Goal: Task Accomplishment & Management: Use online tool/utility

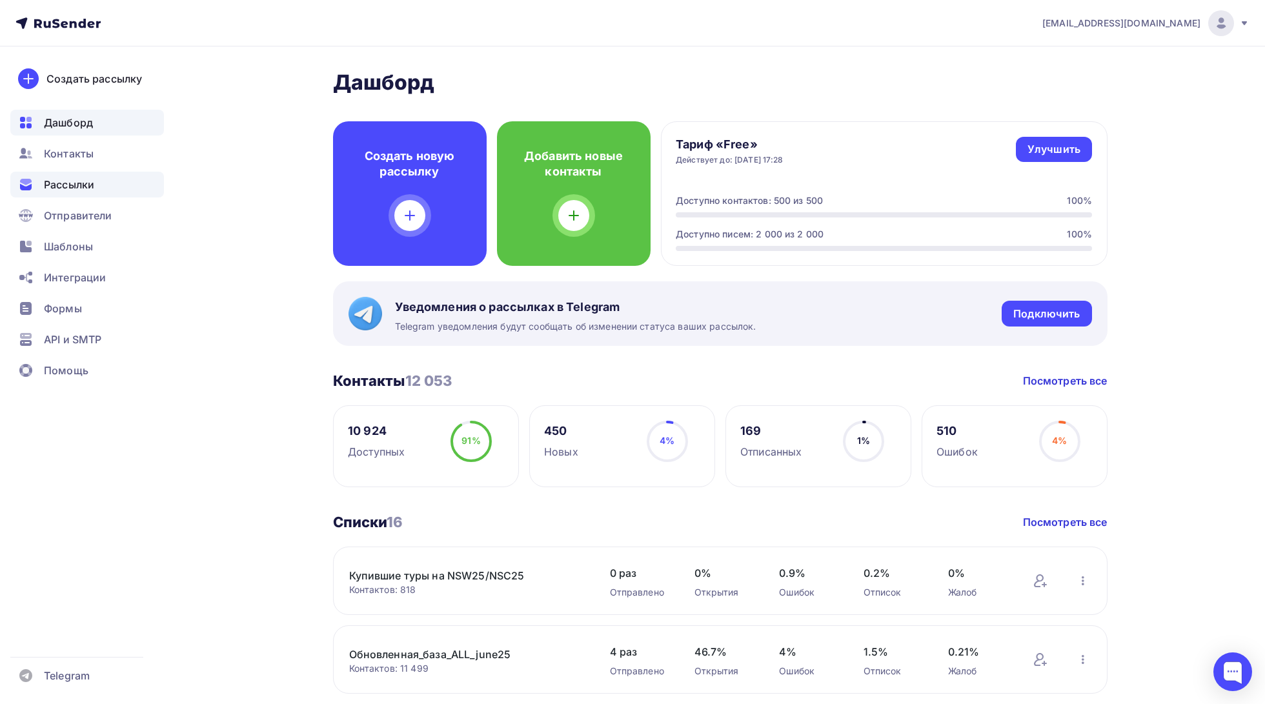
click at [82, 183] on span "Рассылки" at bounding box center [69, 184] width 50 height 15
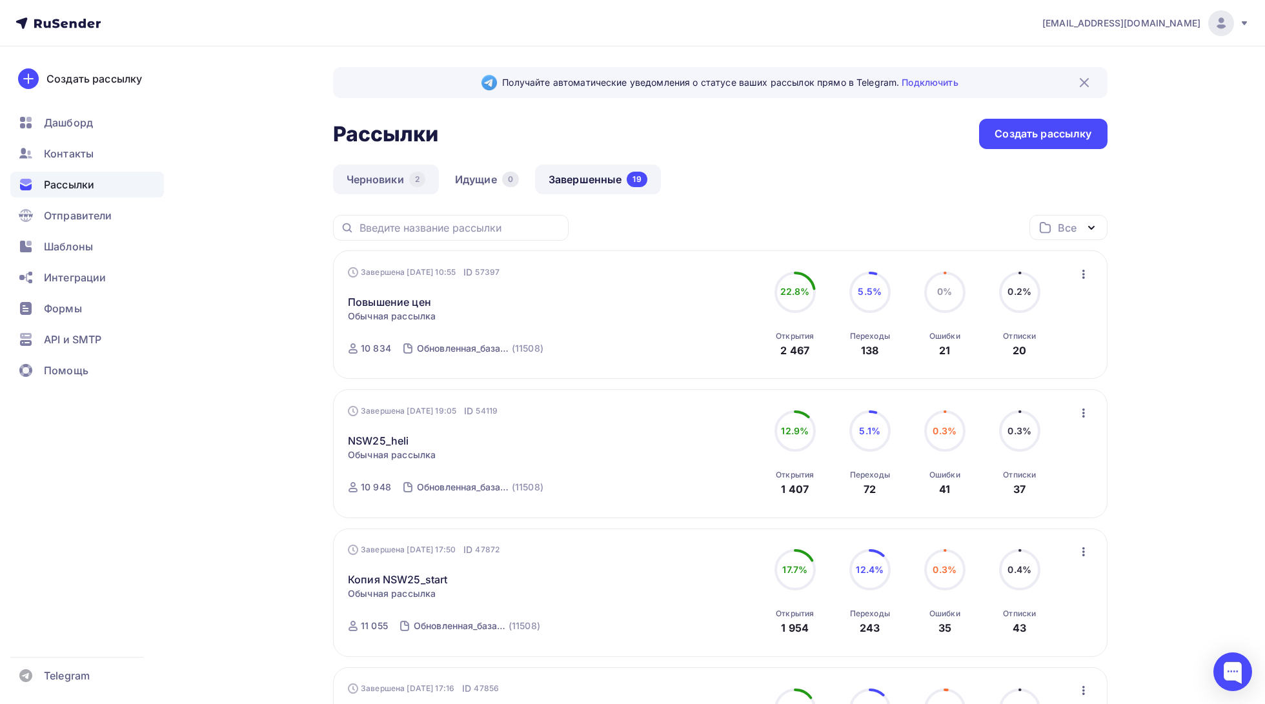
click at [371, 173] on link "Черновики 2" at bounding box center [386, 180] width 106 height 30
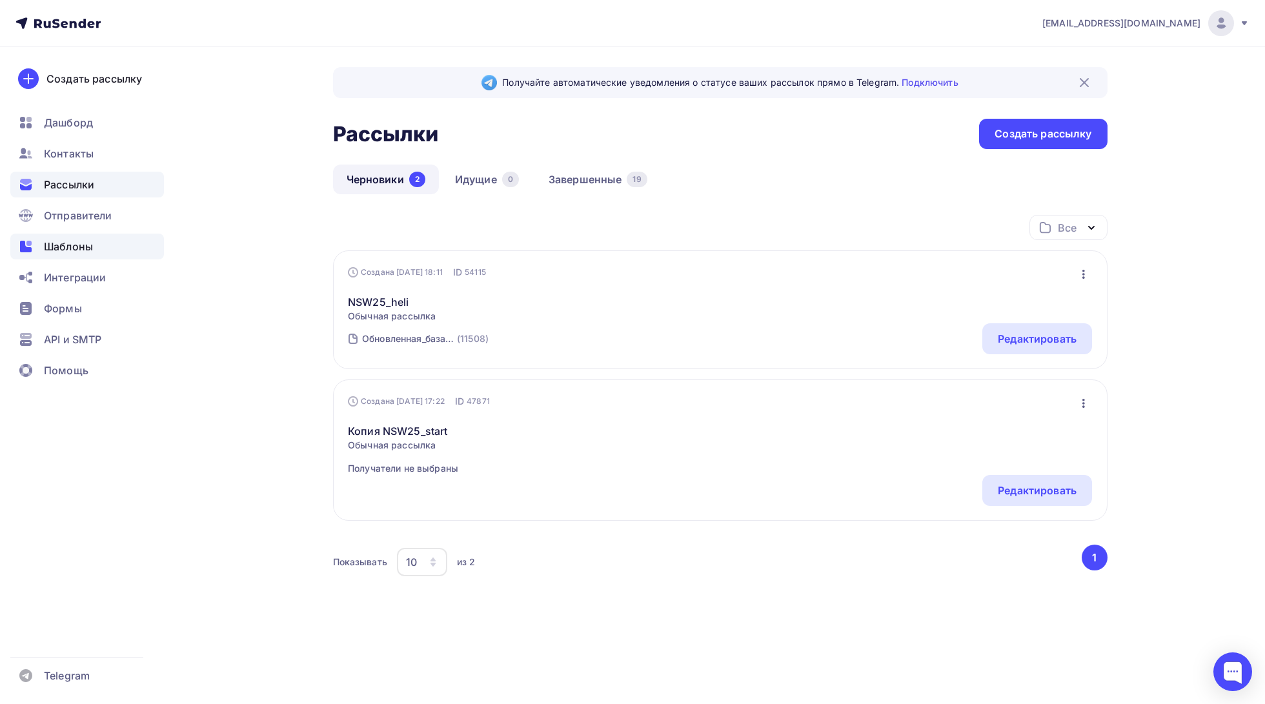
click at [89, 252] on span "Шаблоны" at bounding box center [68, 246] width 49 height 15
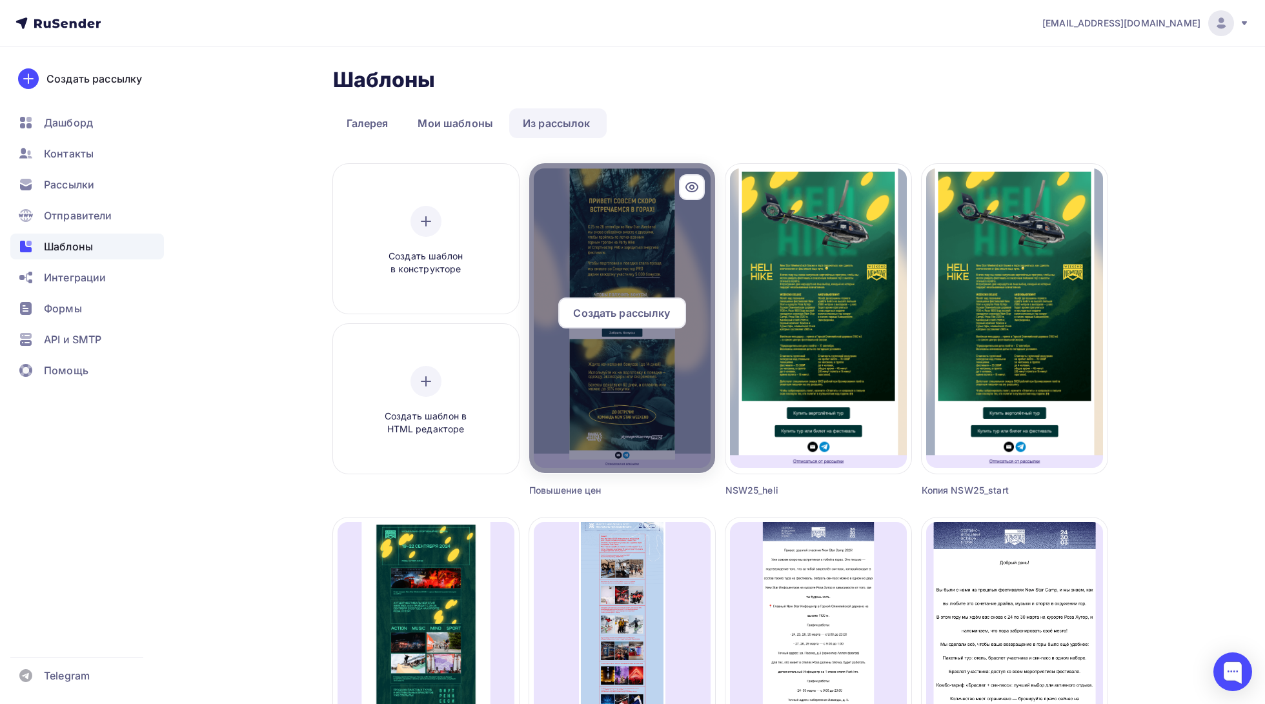
click at [628, 260] on div at bounding box center [622, 318] width 186 height 310
click at [660, 311] on span "Создать рассылку" at bounding box center [621, 312] width 97 height 15
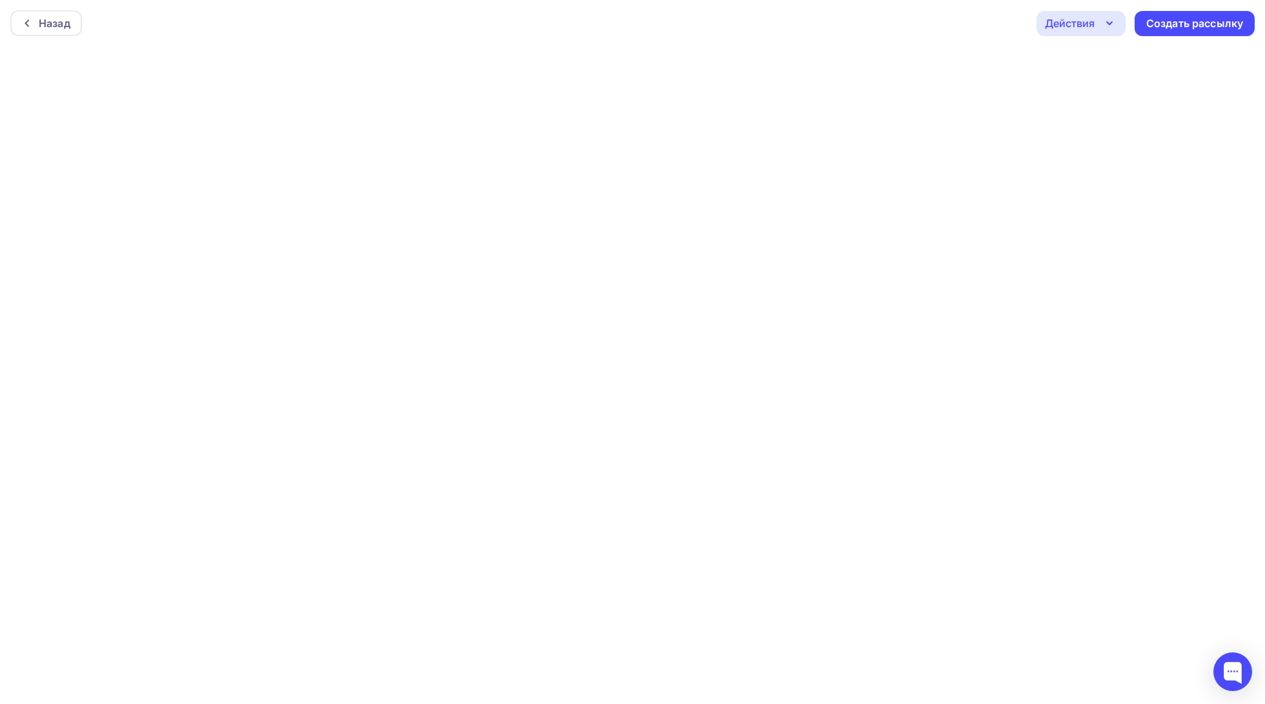
click at [1077, 26] on div "Действия" at bounding box center [1070, 22] width 50 height 15
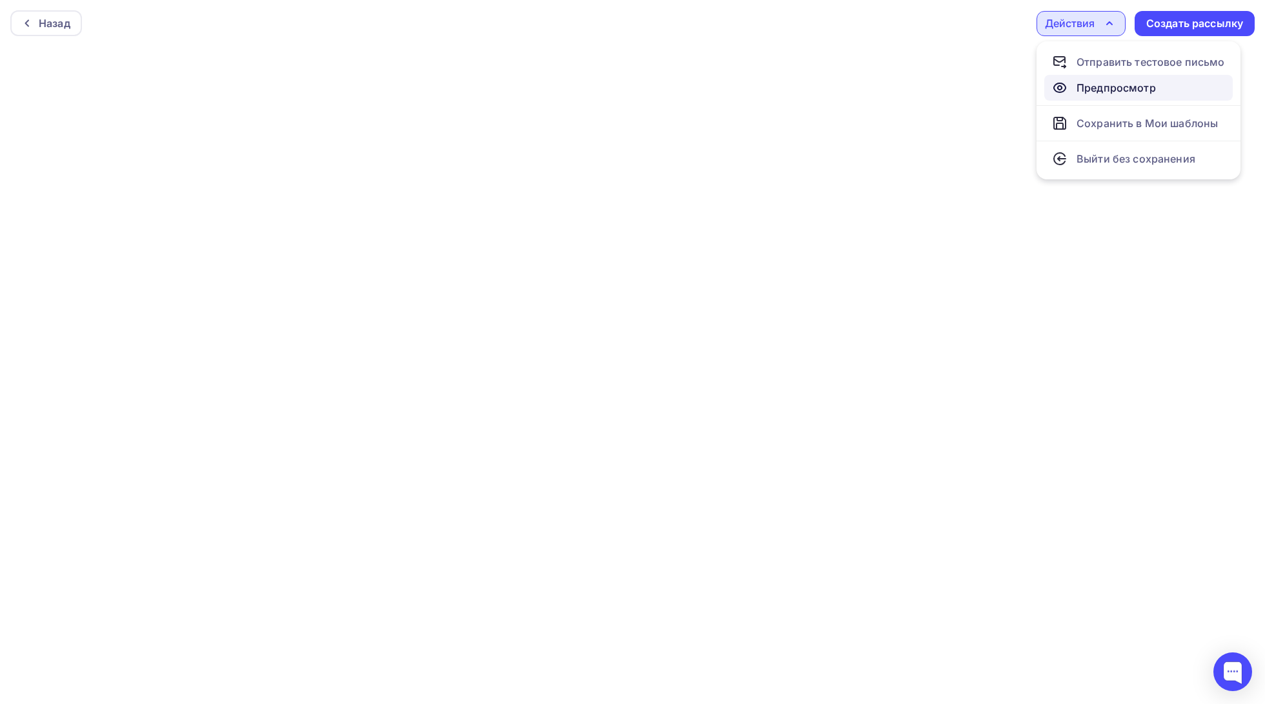
click at [1093, 85] on div "Предпросмотр" at bounding box center [1116, 87] width 79 height 15
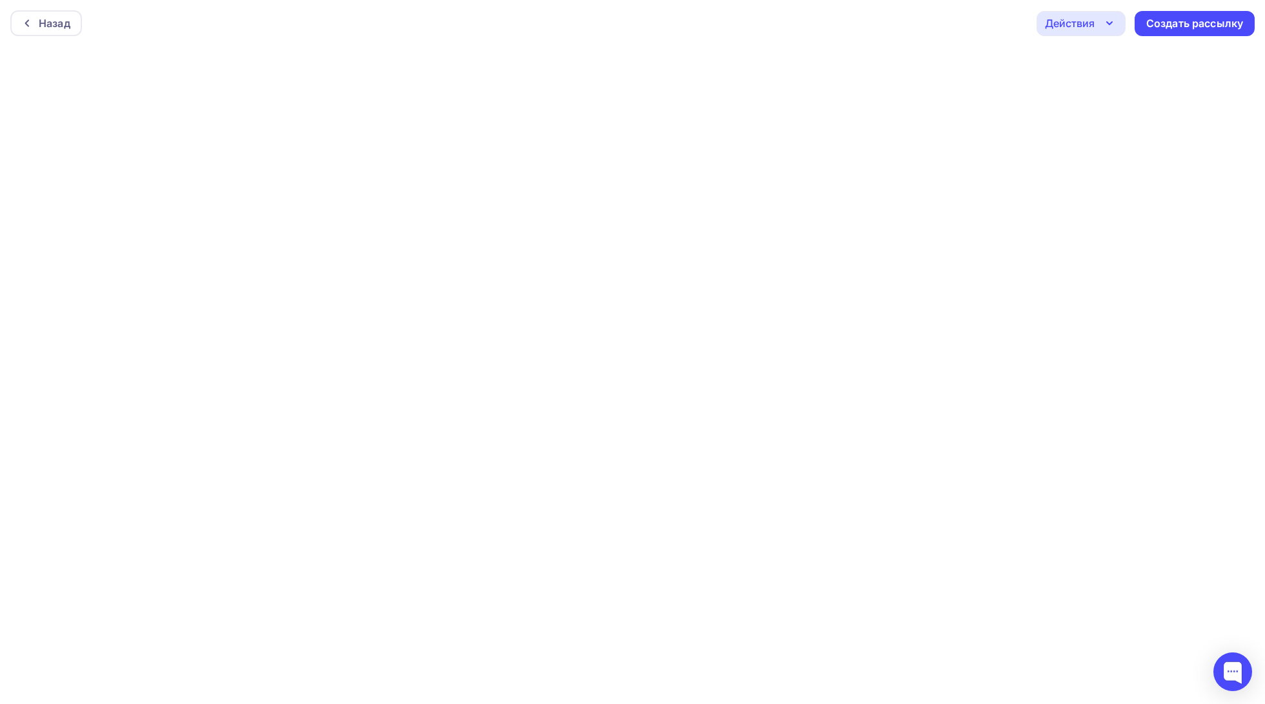
click at [1063, 23] on div "Действия" at bounding box center [1070, 22] width 50 height 15
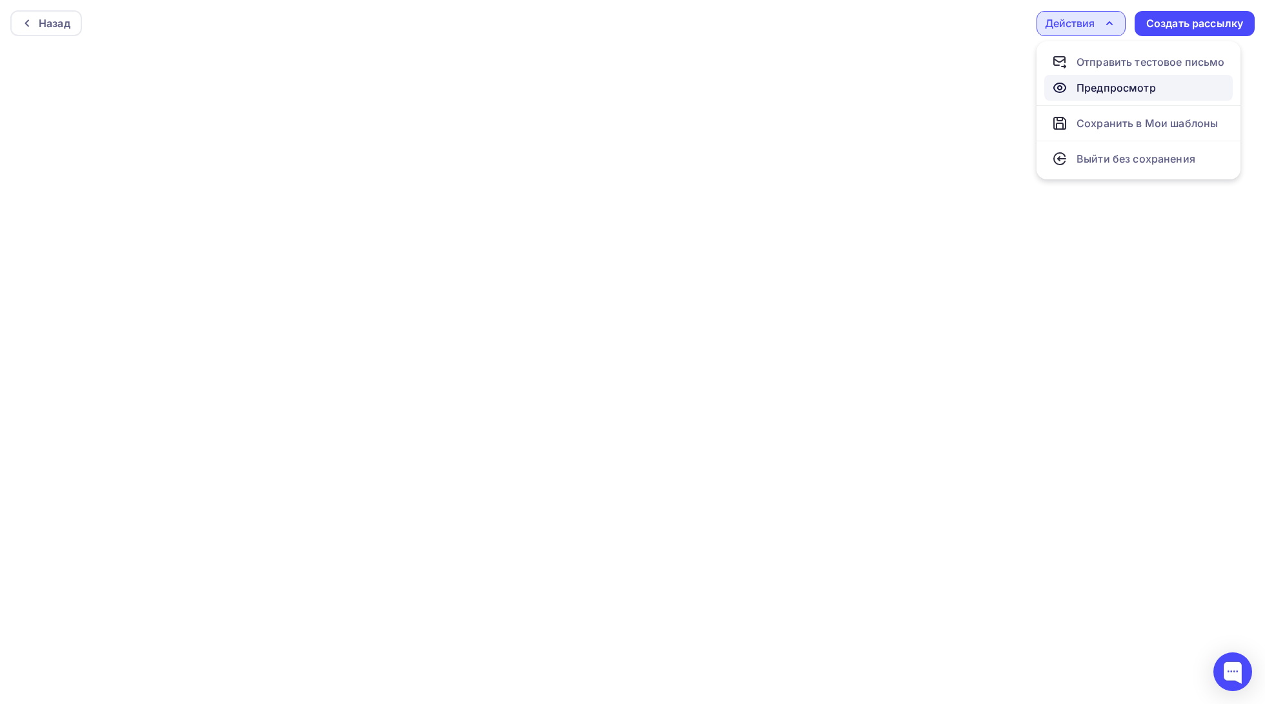
click at [1094, 86] on div "Предпросмотр" at bounding box center [1116, 87] width 79 height 15
